Goal: Task Accomplishment & Management: Use online tool/utility

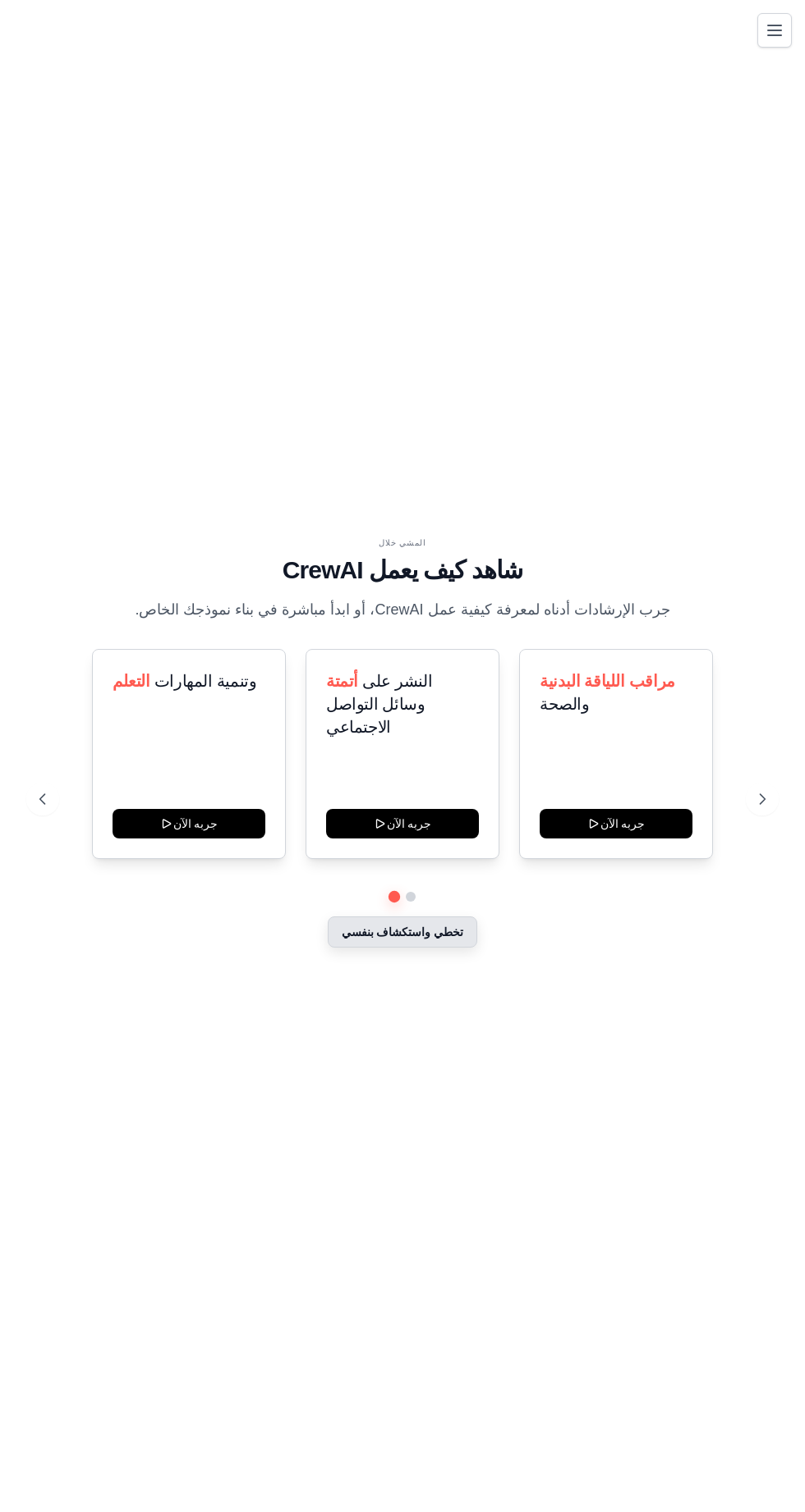
click at [431, 939] on font "تخطي واستكشاف بنفسي" at bounding box center [402, 933] width 122 height 14
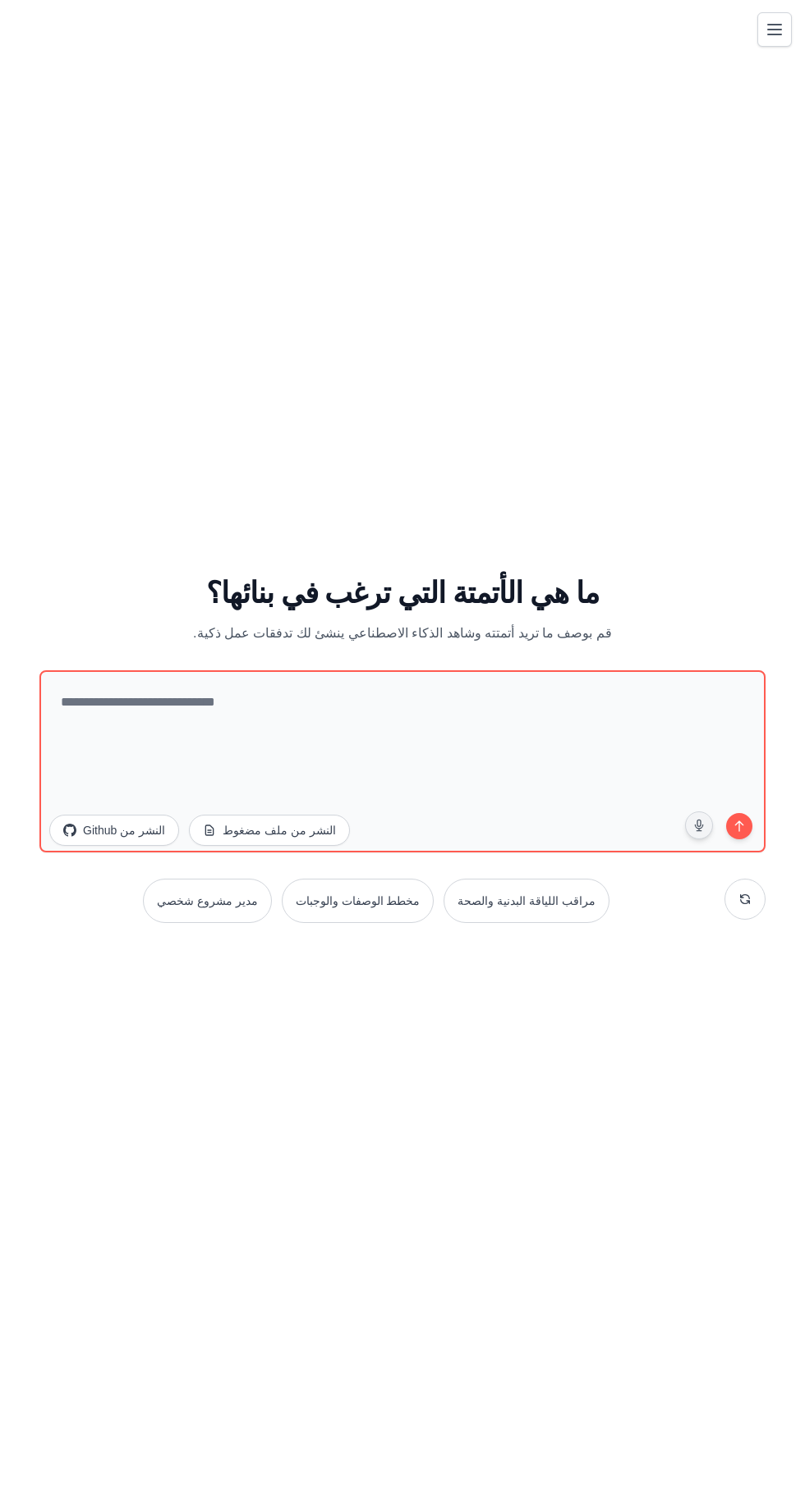
click at [767, 42] on button "تبديل التنقل" at bounding box center [774, 29] width 34 height 34
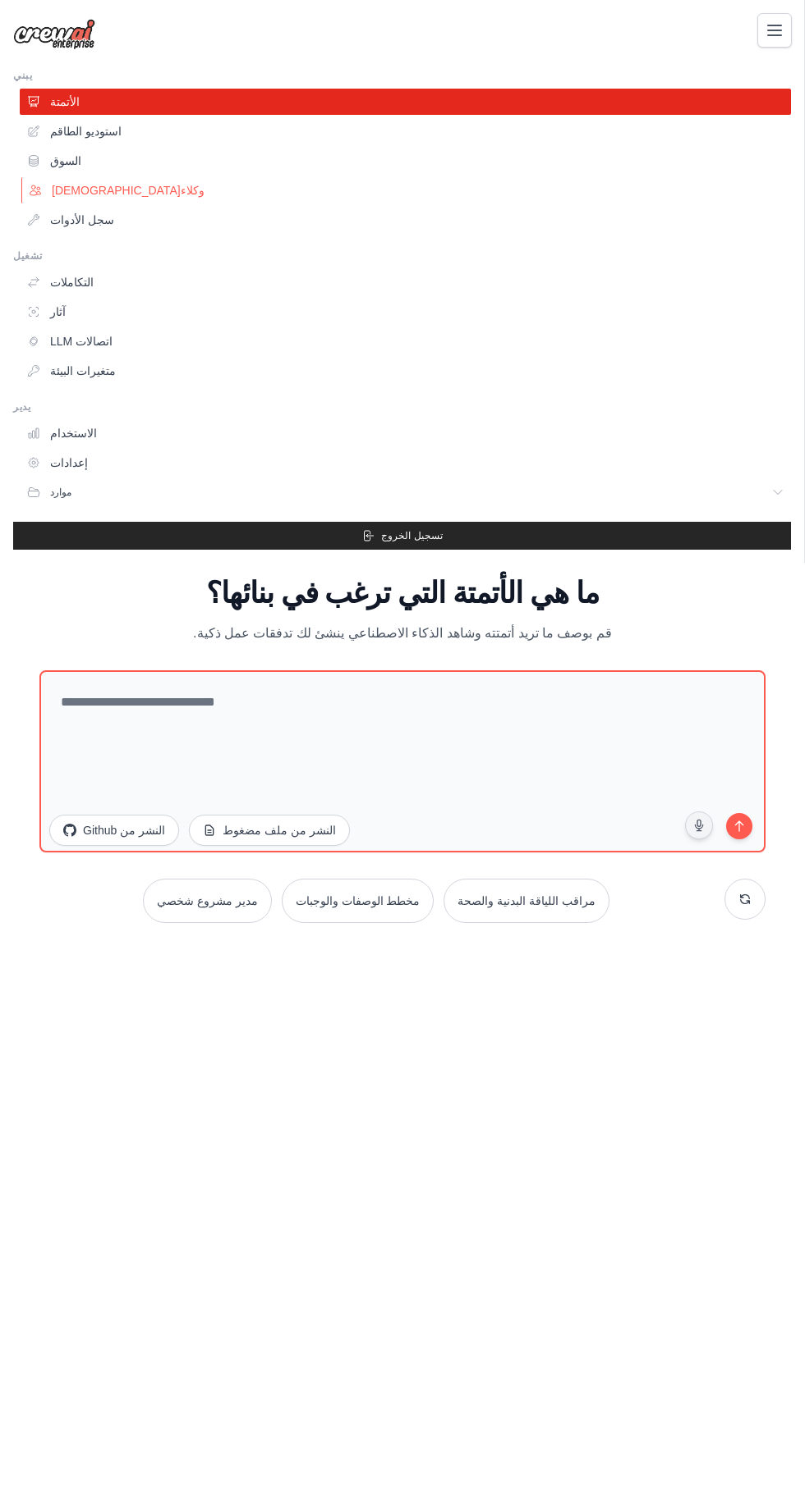
click at [88, 198] on link "[DEMOGRAPHIC_DATA]وكلاء" at bounding box center [406, 189] width 771 height 26
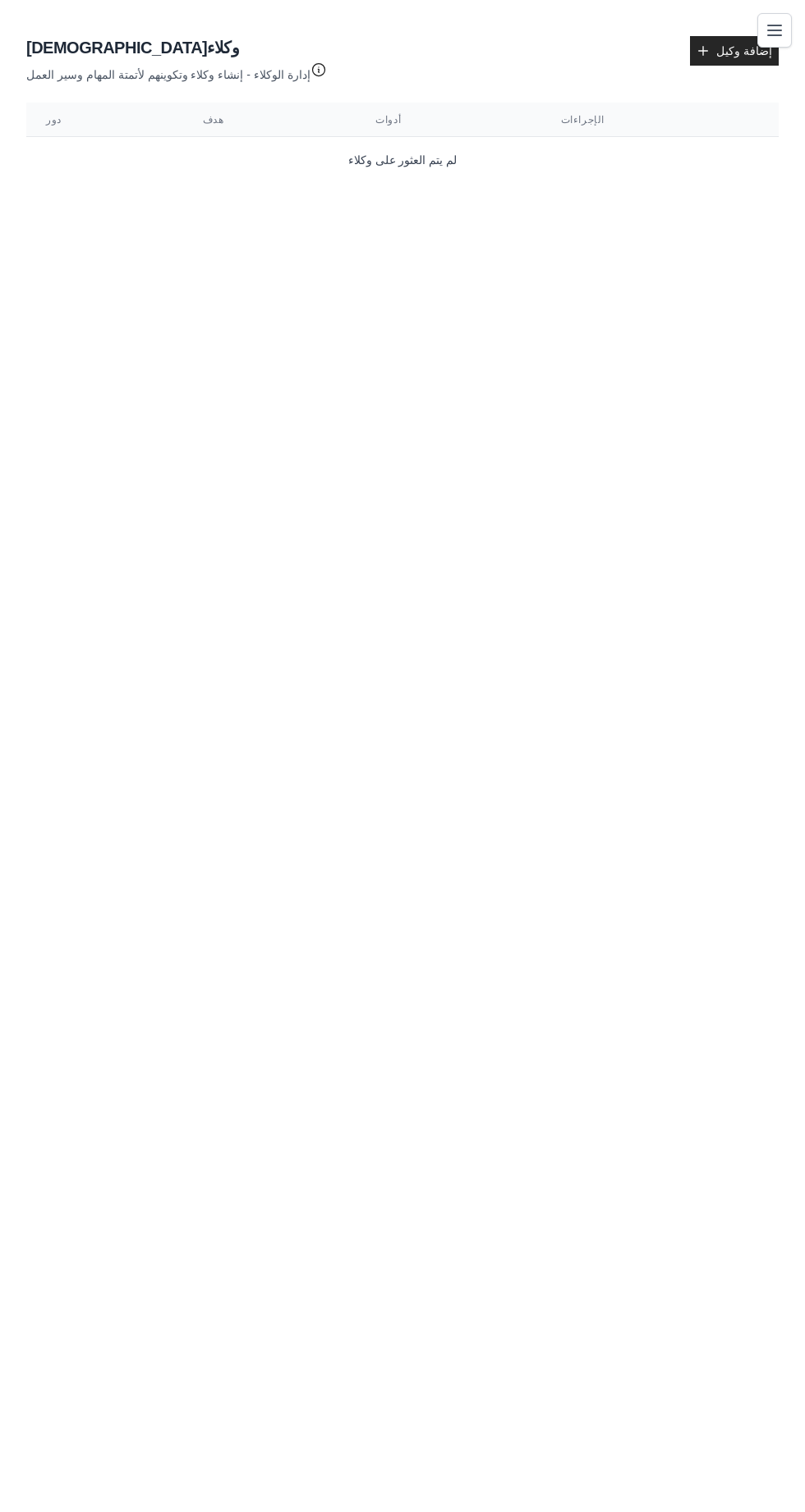
click at [312, 70] on icon "button" at bounding box center [318, 70] width 13 height 13
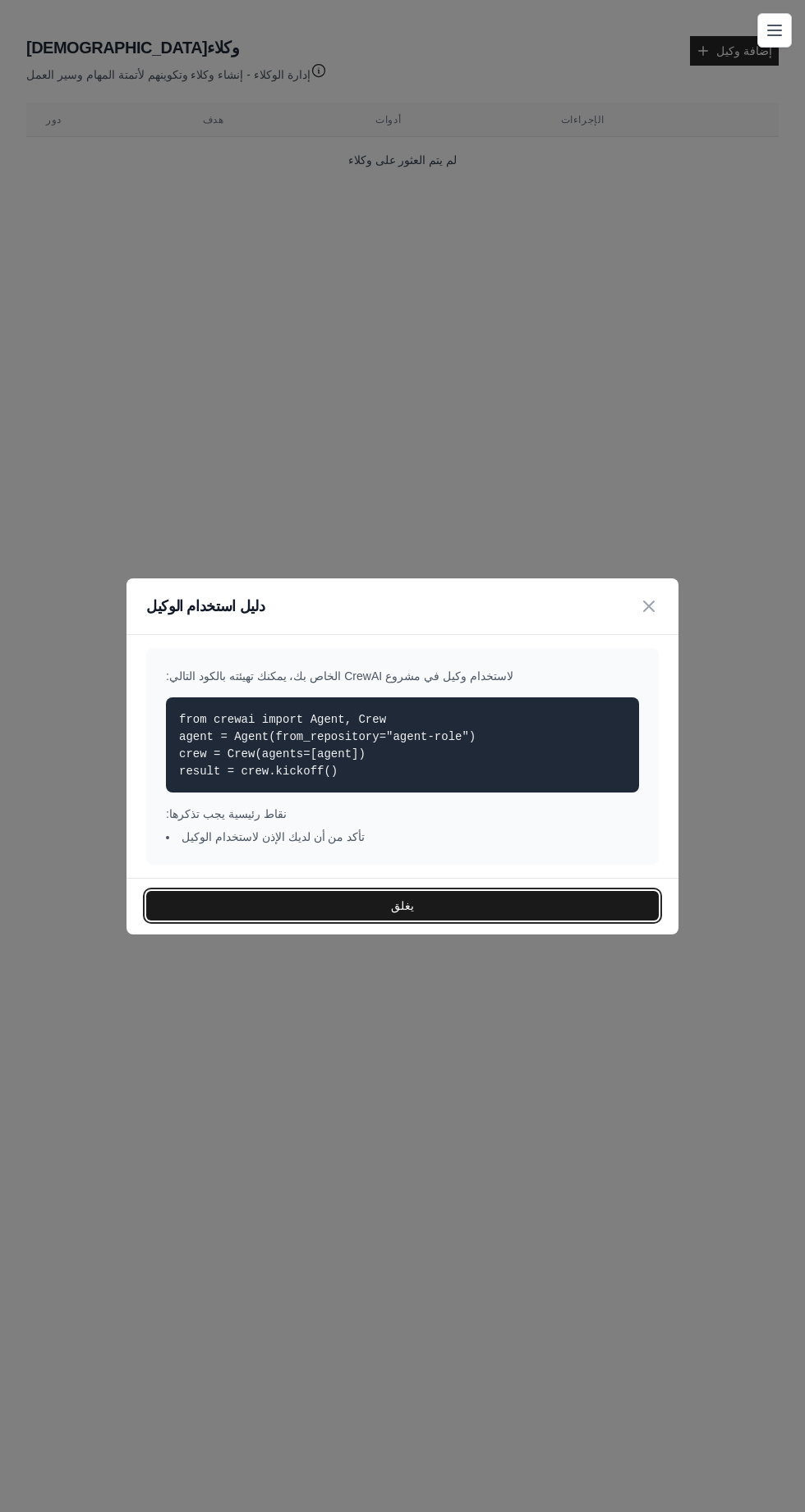
click at [266, 912] on button "يغلق" at bounding box center [402, 906] width 512 height 29
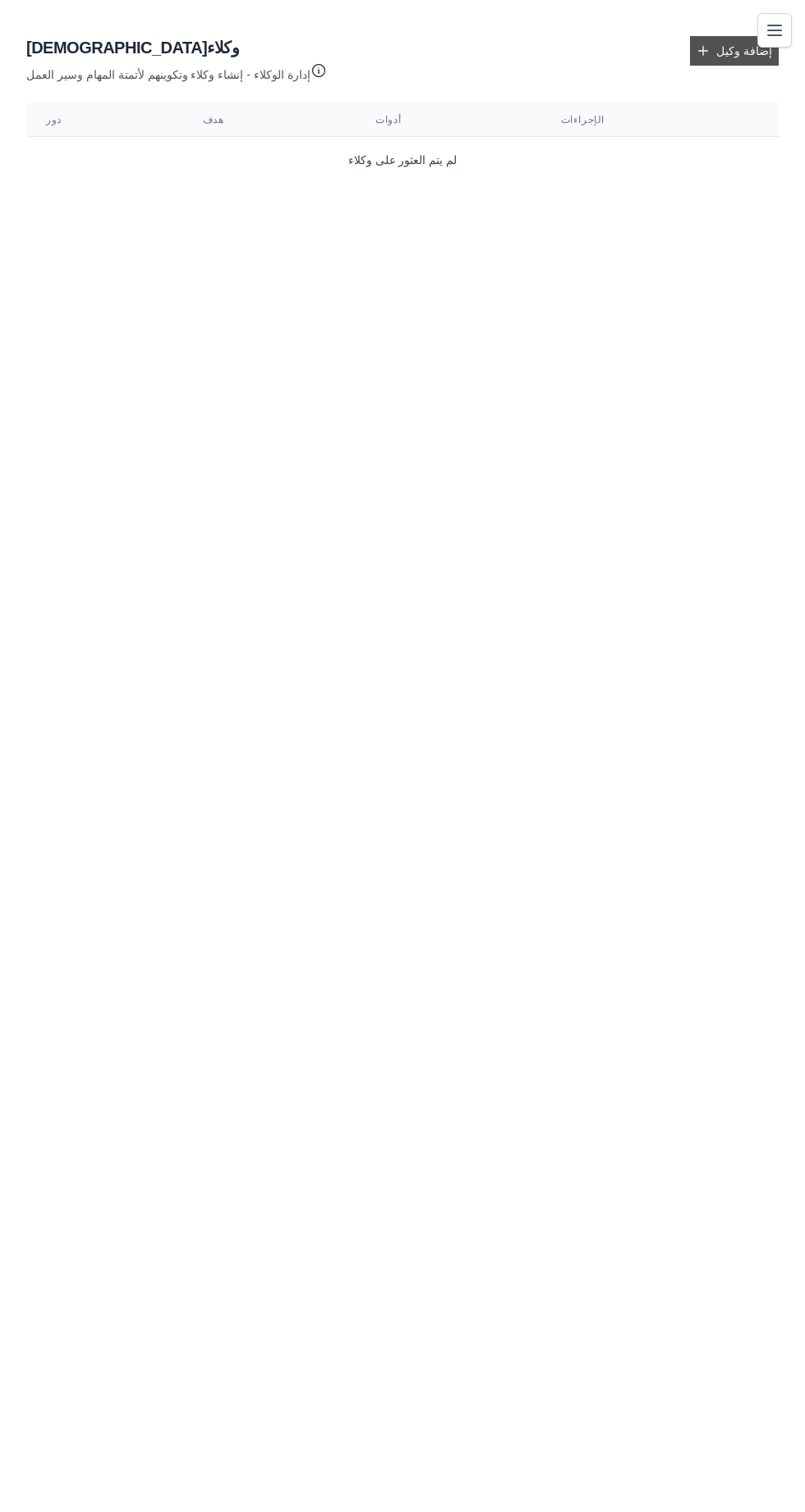
click at [730, 55] on font "إضافة وكيل" at bounding box center [743, 52] width 55 height 14
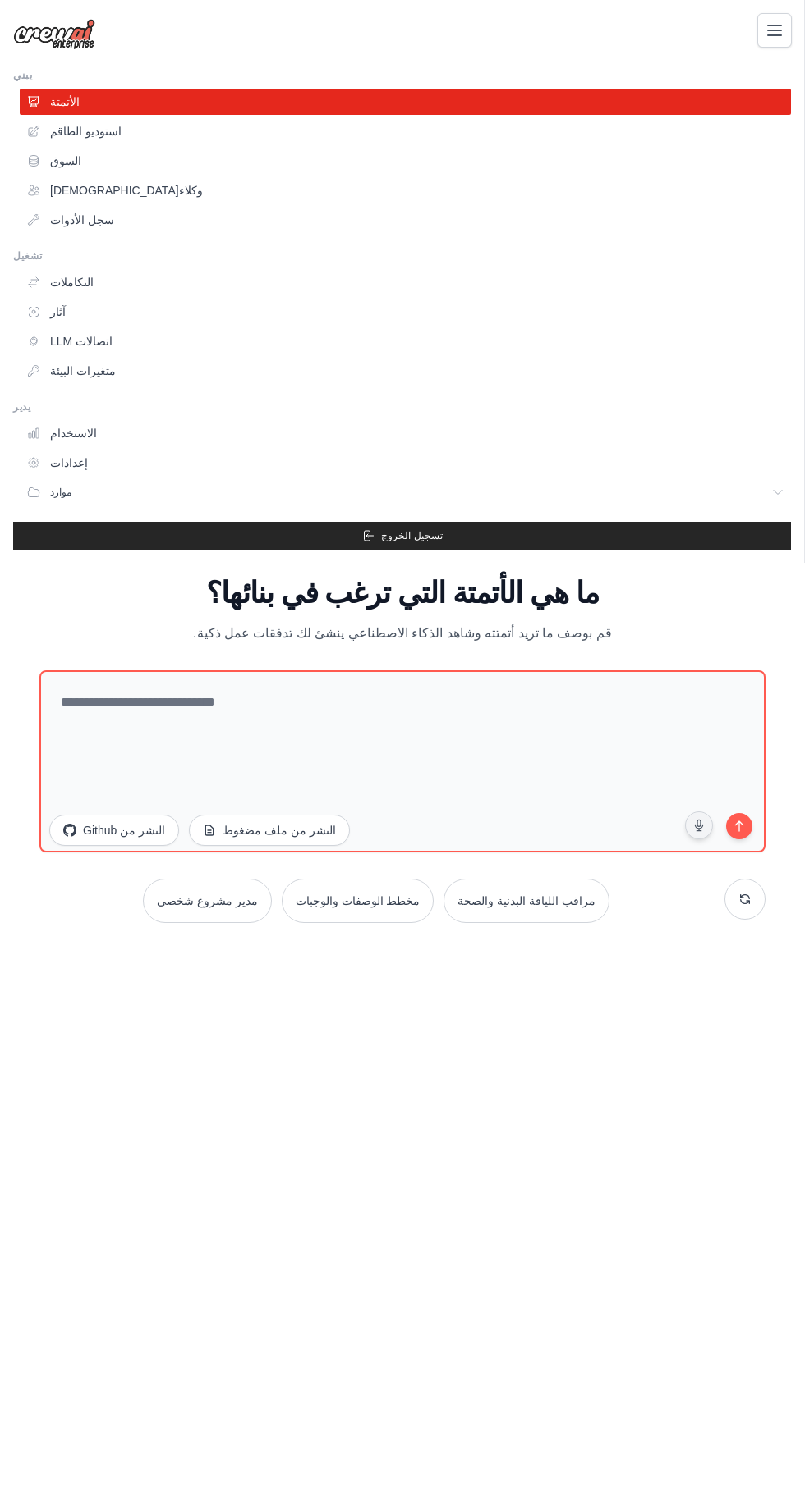
click at [747, 943] on div "[EMAIL_ADDRESS][DOMAIN_NAME] إعدادات يبني الأتمتة استوديو الطاقم" at bounding box center [402, 756] width 805 height 1512
click at [751, 948] on div "[EMAIL_ADDRESS][DOMAIN_NAME] إعدادات يبني الأتمتة استوديو الطاقم" at bounding box center [402, 756] width 805 height 1512
click at [353, 953] on div "[EMAIL_ADDRESS][DOMAIN_NAME] إعدادات يبني الأتمتة استوديو الطاقم" at bounding box center [402, 756] width 805 height 1512
click at [774, 31] on icon "تبديل التنقل" at bounding box center [774, 29] width 19 height 19
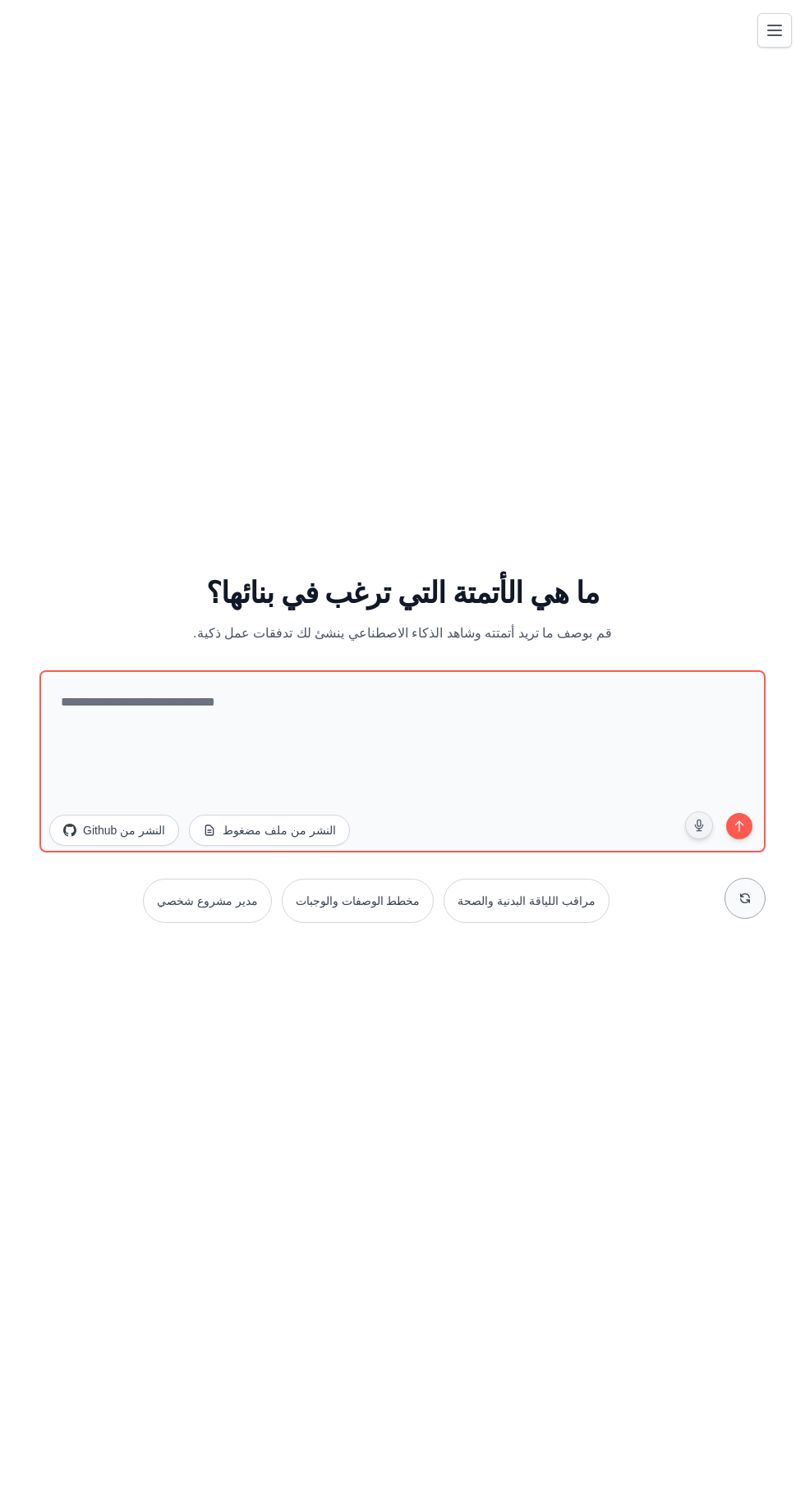
click at [742, 905] on icon at bounding box center [745, 899] width 14 height 14
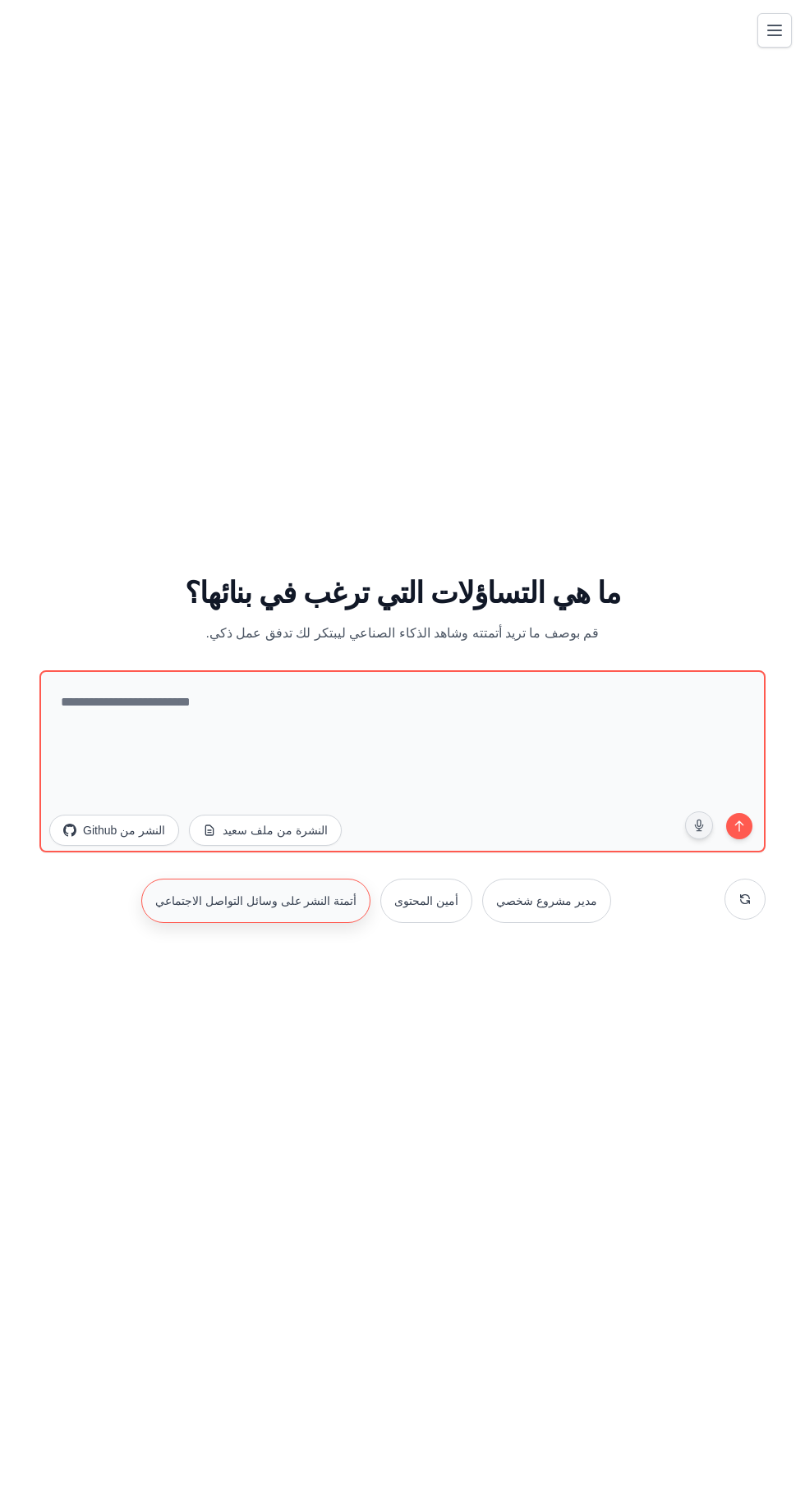
click at [303, 908] on font "أتمتة النشر على وسائل التواصل الاجتماعي" at bounding box center [256, 901] width 201 height 14
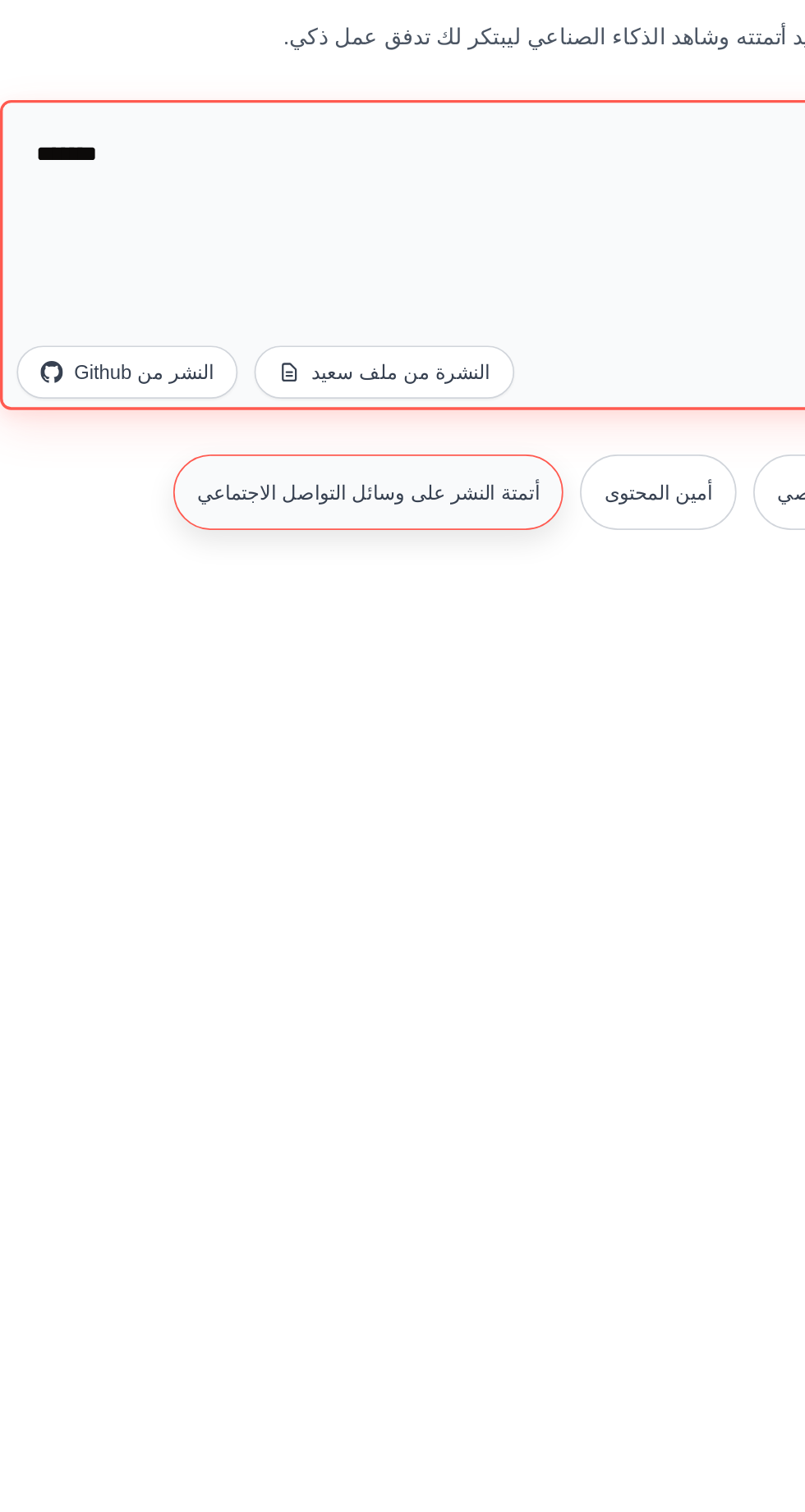
type textarea "******"
